Goal: Task Accomplishment & Management: Manage account settings

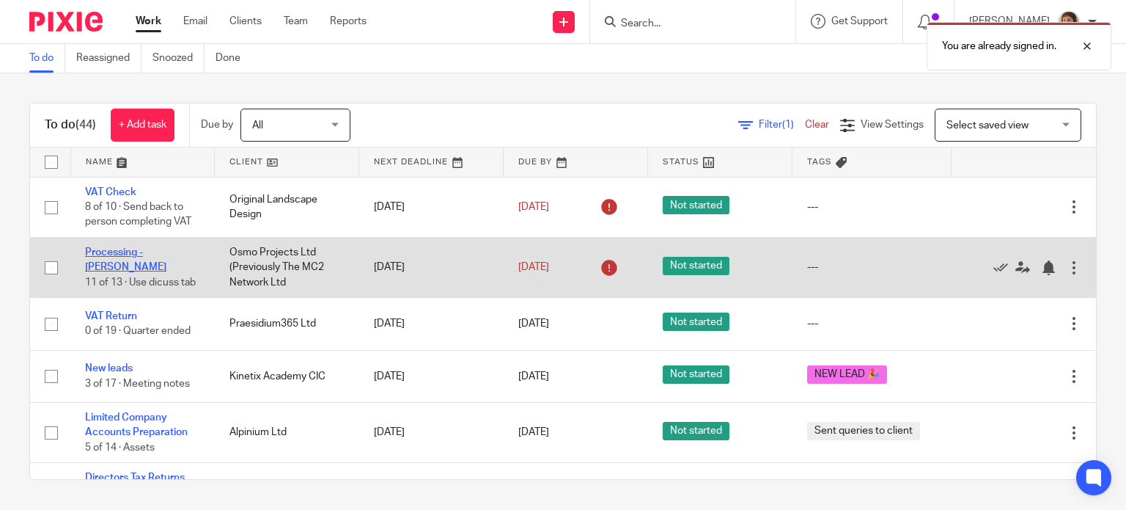
click at [132, 254] on link "Processing - [PERSON_NAME]" at bounding box center [125, 259] width 81 height 25
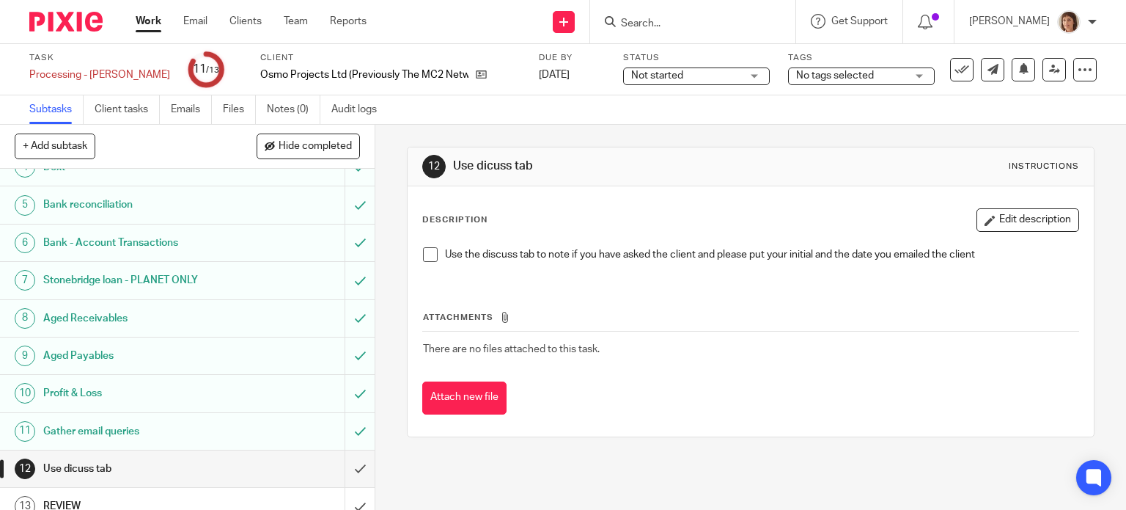
scroll to position [147, 0]
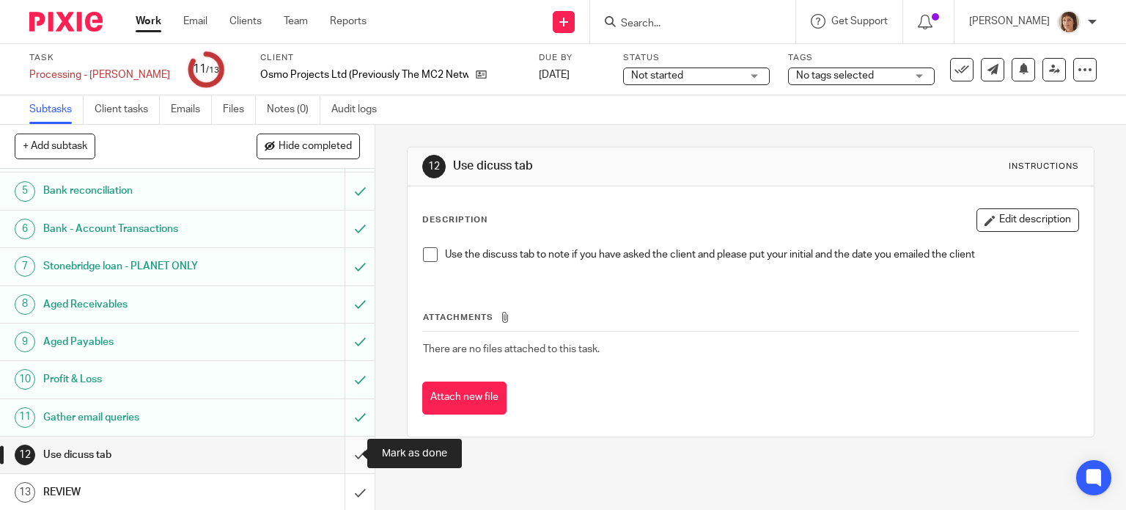
click at [342, 445] on input "submit" at bounding box center [187, 454] width 375 height 37
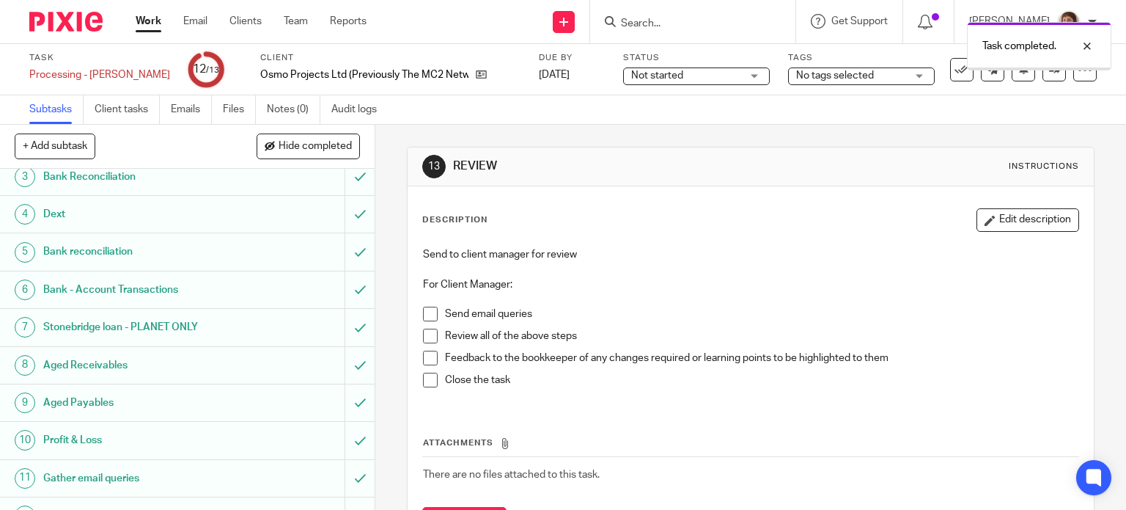
scroll to position [147, 0]
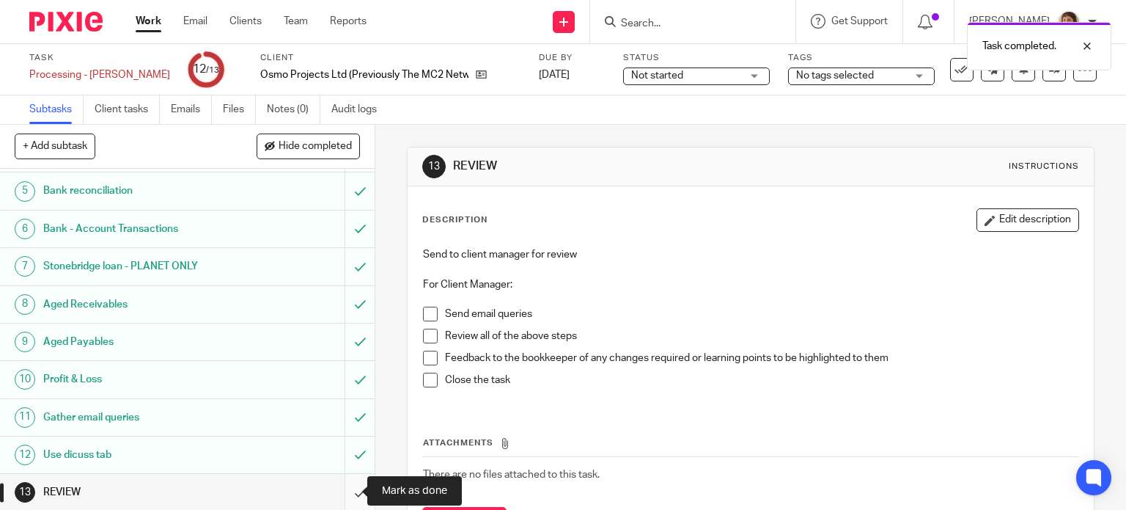
click at [343, 496] on input "submit" at bounding box center [187, 492] width 375 height 37
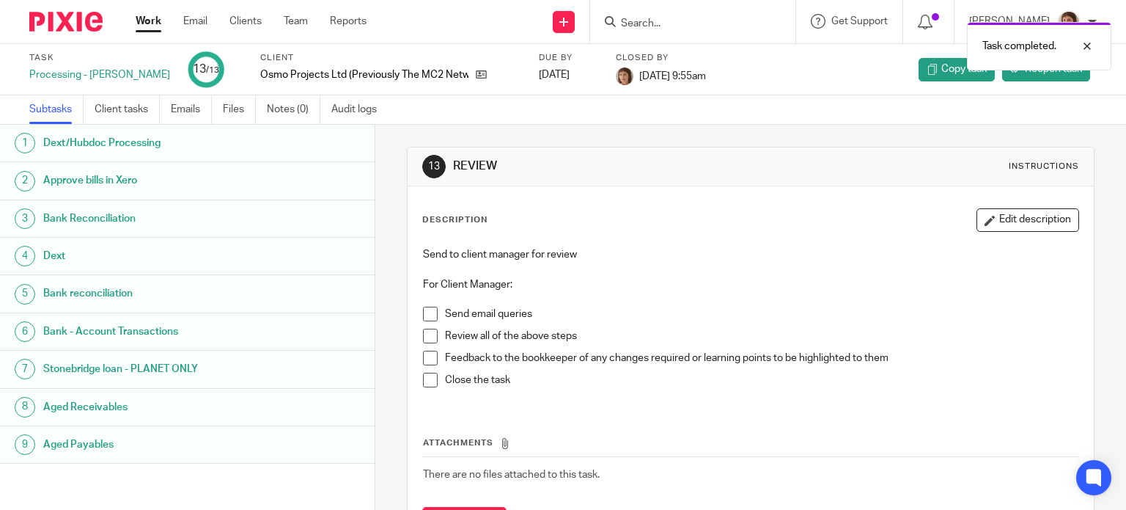
click at [152, 24] on link "Work" at bounding box center [149, 21] width 26 height 15
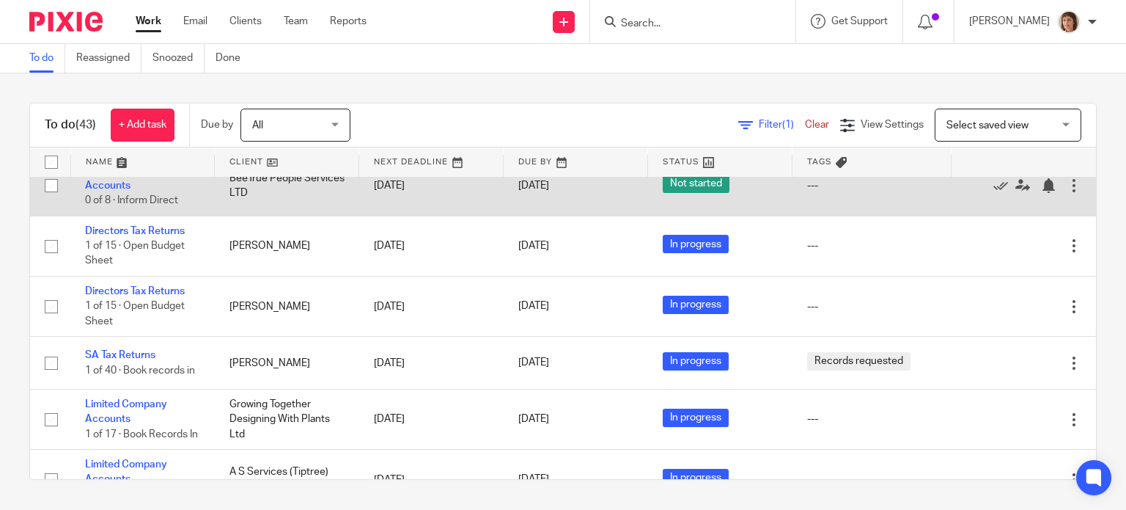
scroll to position [1246, 0]
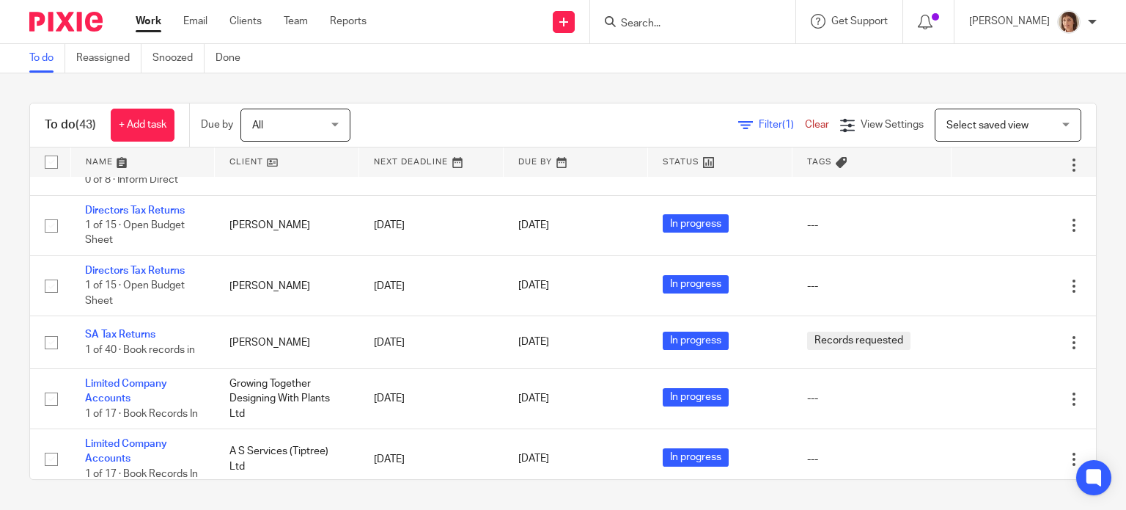
click at [620, 28] on input "Search" at bounding box center [686, 24] width 132 height 13
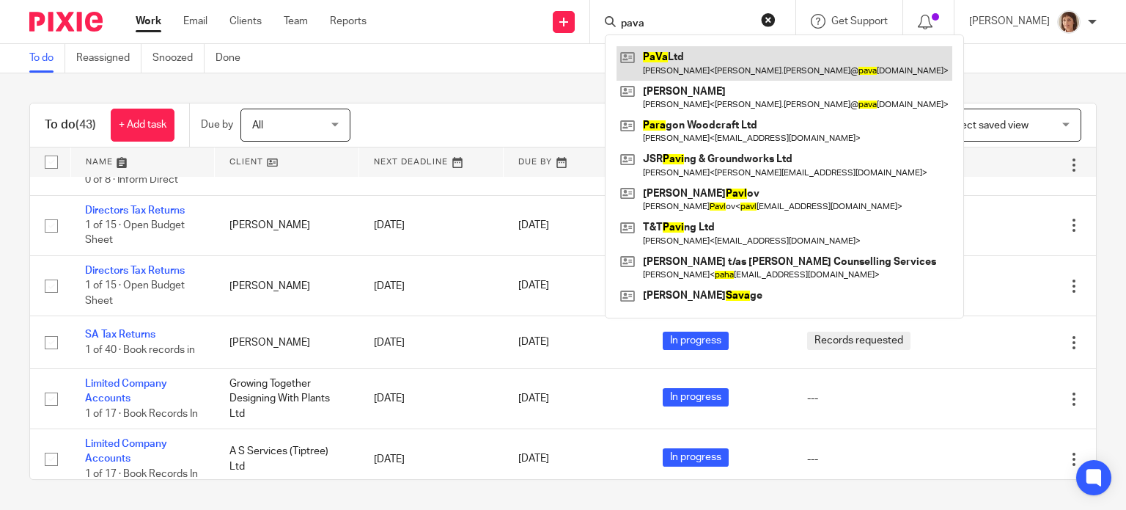
type input "pava"
click at [742, 49] on link at bounding box center [785, 63] width 336 height 34
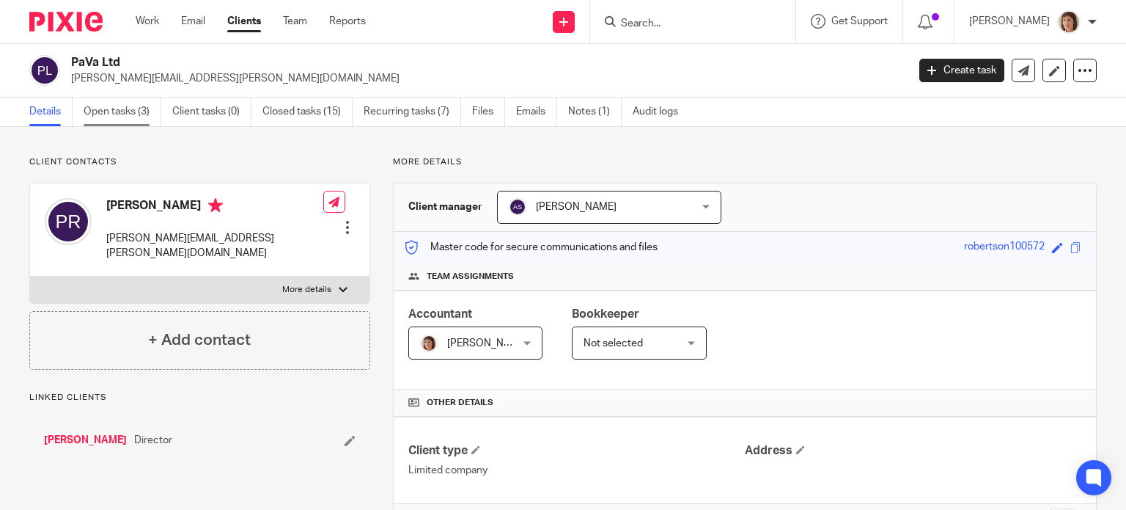
click at [106, 110] on link "Open tasks (3)" at bounding box center [123, 112] width 78 height 29
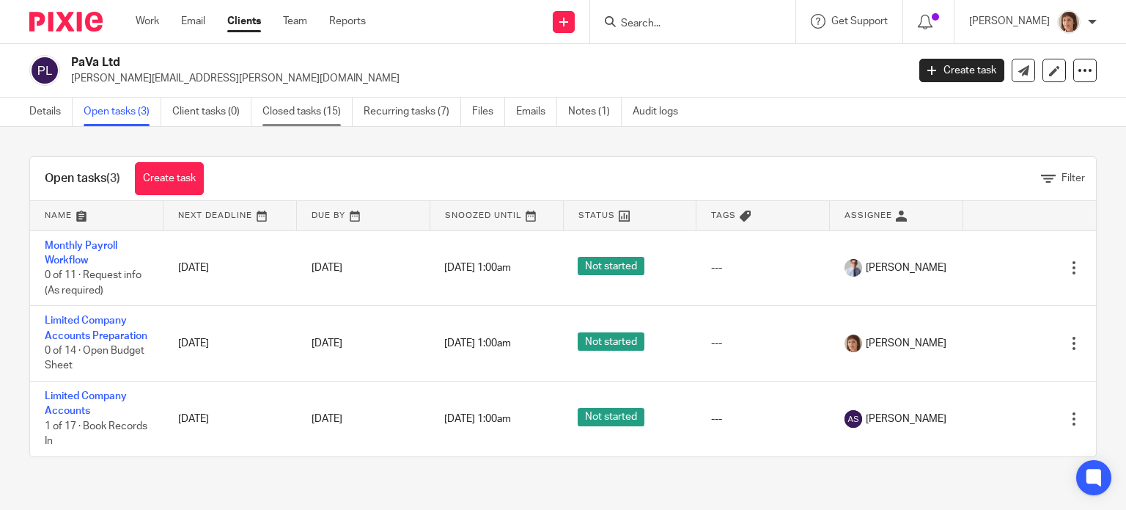
click at [313, 113] on link "Closed tasks (15)" at bounding box center [307, 112] width 90 height 29
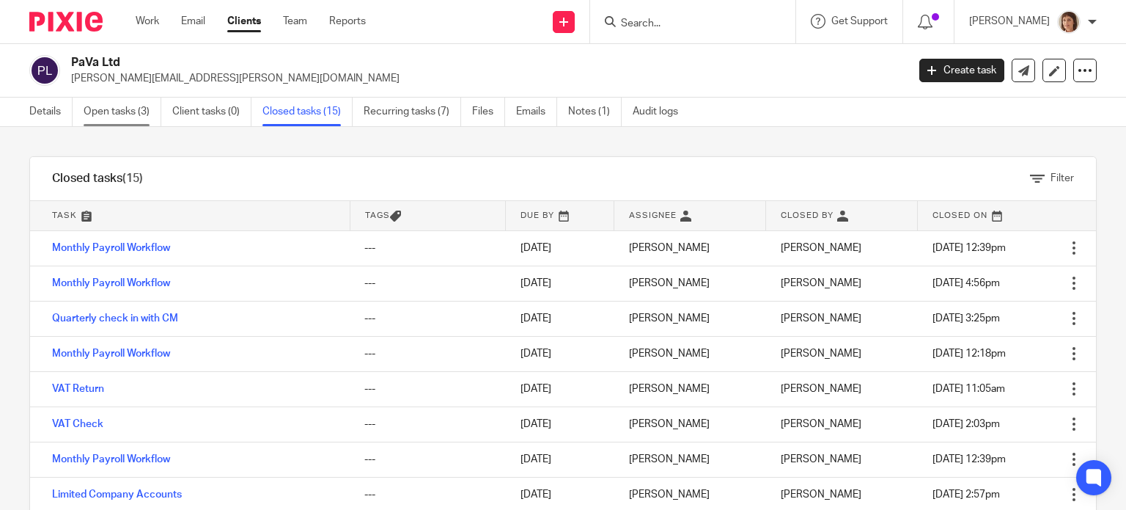
click at [101, 111] on link "Open tasks (3)" at bounding box center [123, 112] width 78 height 29
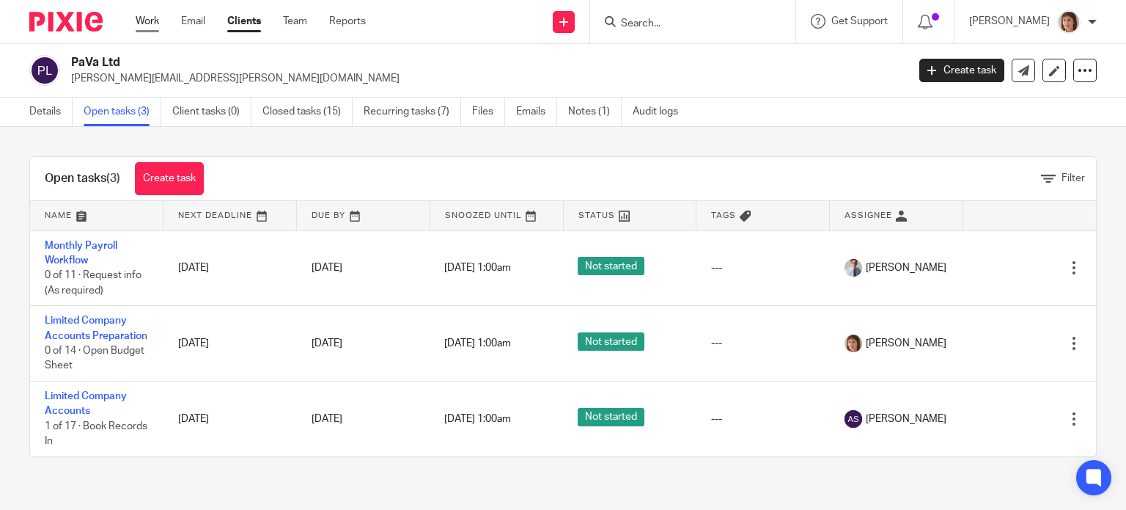
click at [146, 25] on link "Work" at bounding box center [147, 21] width 23 height 15
